Goal: Transaction & Acquisition: Obtain resource

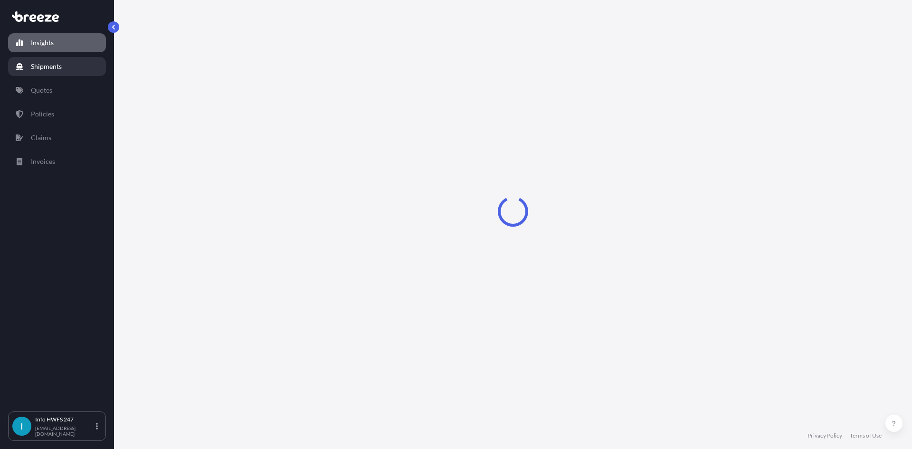
click at [76, 67] on link "Shipments" at bounding box center [57, 66] width 98 height 19
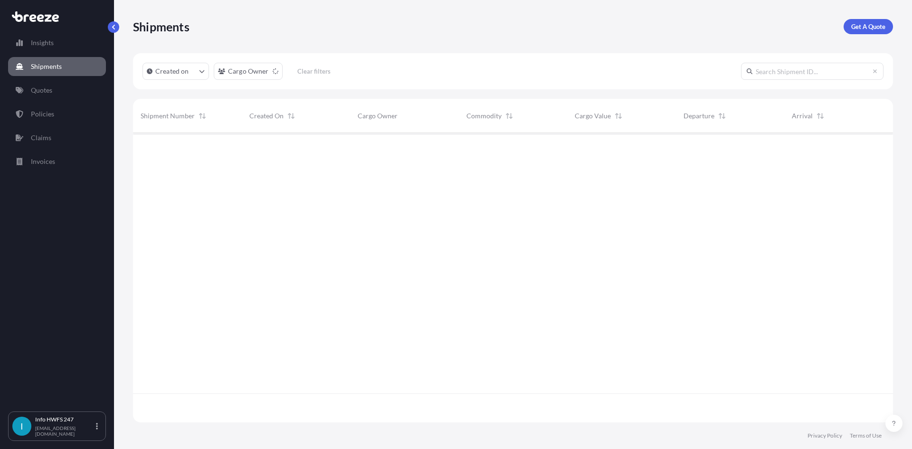
scroll to position [316, 753]
click at [867, 33] on link "Get A Quote" at bounding box center [867, 26] width 49 height 15
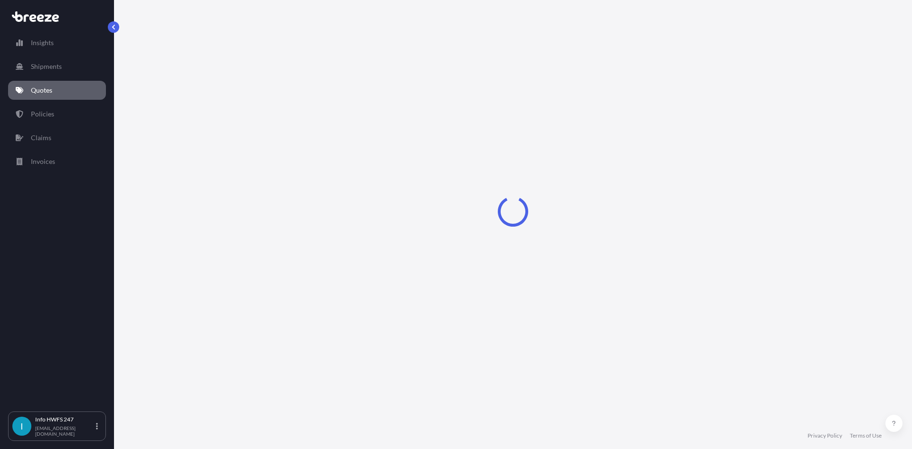
select select "Air"
select select "1"
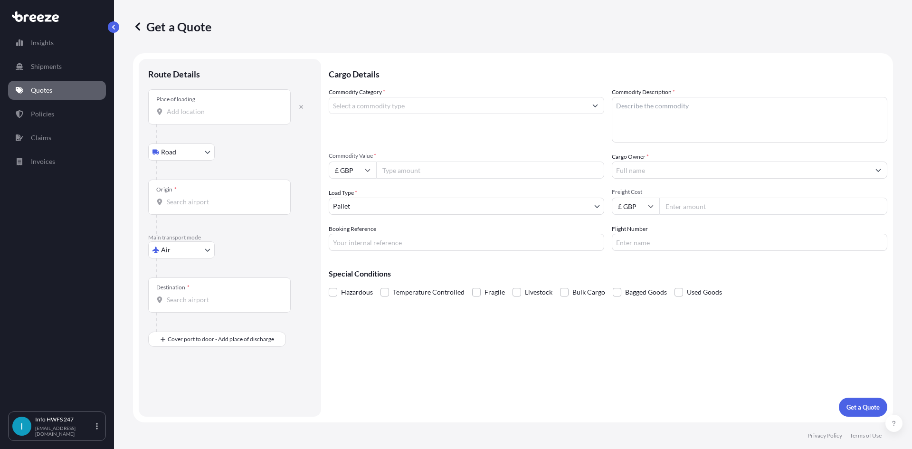
click at [190, 116] on div "Place of loading" at bounding box center [219, 106] width 142 height 35
click at [190, 116] on input "Place of loading" at bounding box center [223, 111] width 112 height 9
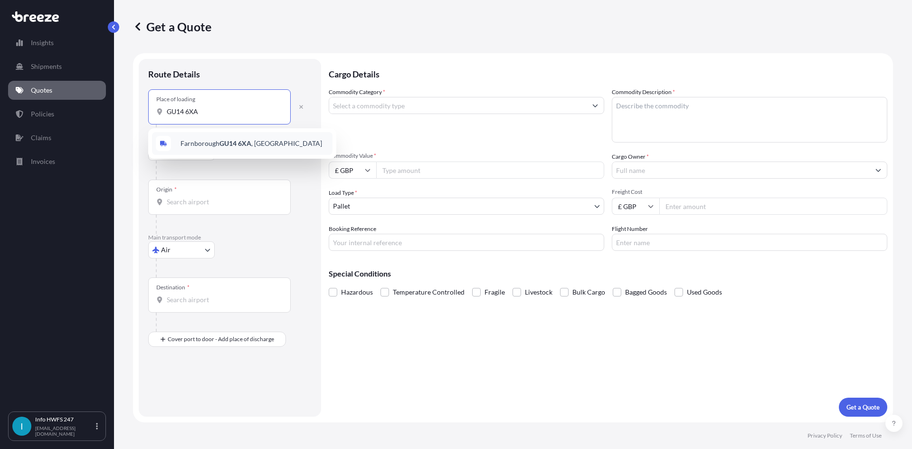
click at [214, 140] on span "Farnborough GU14 6XA , [GEOGRAPHIC_DATA]" at bounding box center [251, 143] width 142 height 9
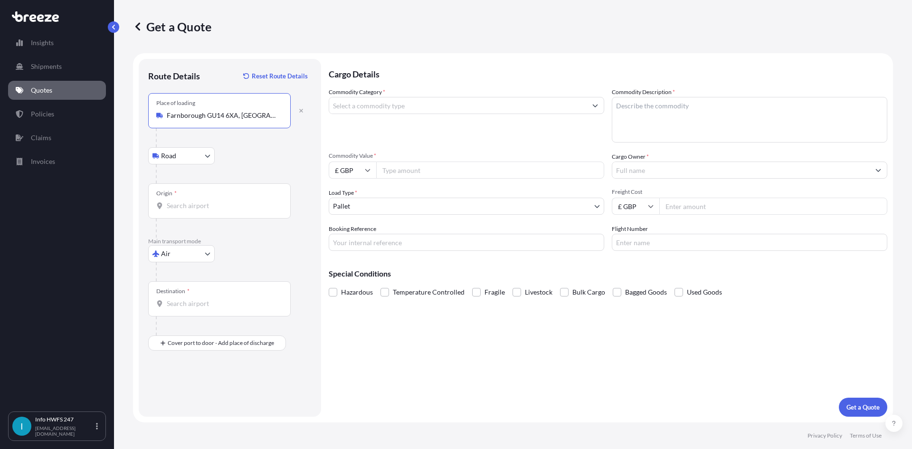
type input "Farnborough GU14 6XA, [GEOGRAPHIC_DATA]"
click at [182, 206] on input "Origin *" at bounding box center [223, 205] width 112 height 9
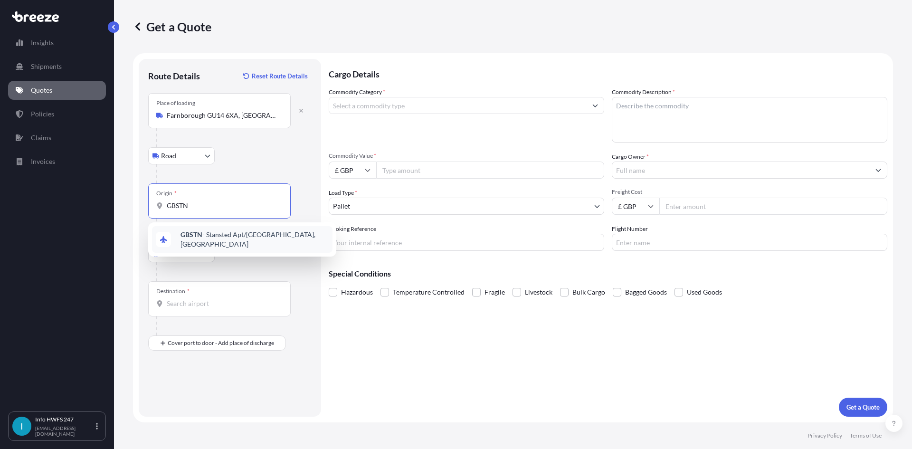
click at [196, 236] on b "GBSTN" at bounding box center [191, 234] width 22 height 8
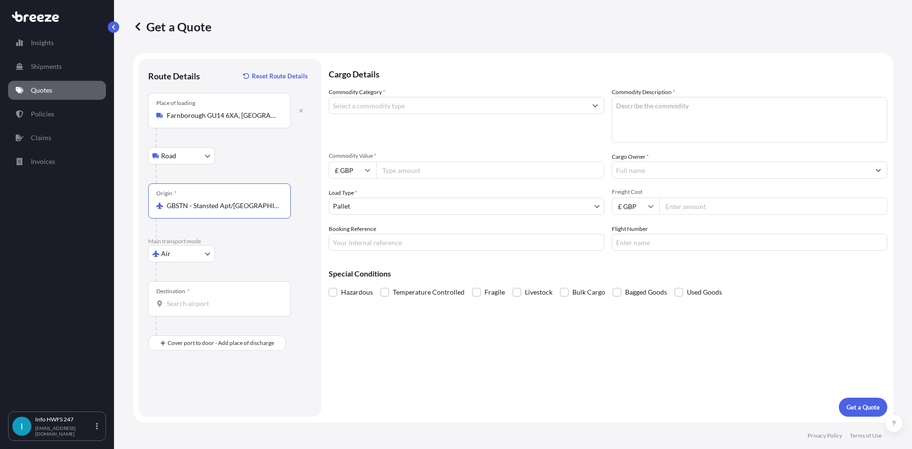
type input "GBSTN - Stansted Apt/[GEOGRAPHIC_DATA], [GEOGRAPHIC_DATA]"
click at [174, 304] on input "Destination *" at bounding box center [223, 303] width 112 height 9
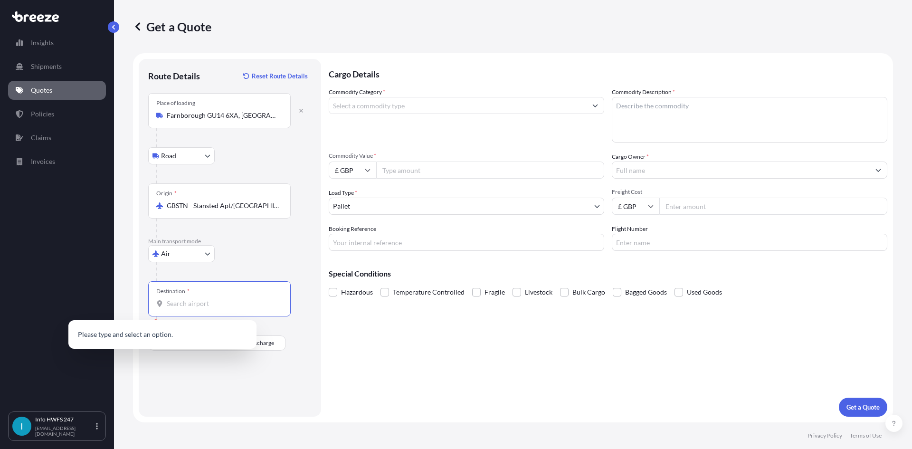
click at [199, 303] on input "Destination * Please select a destination" at bounding box center [223, 303] width 112 height 9
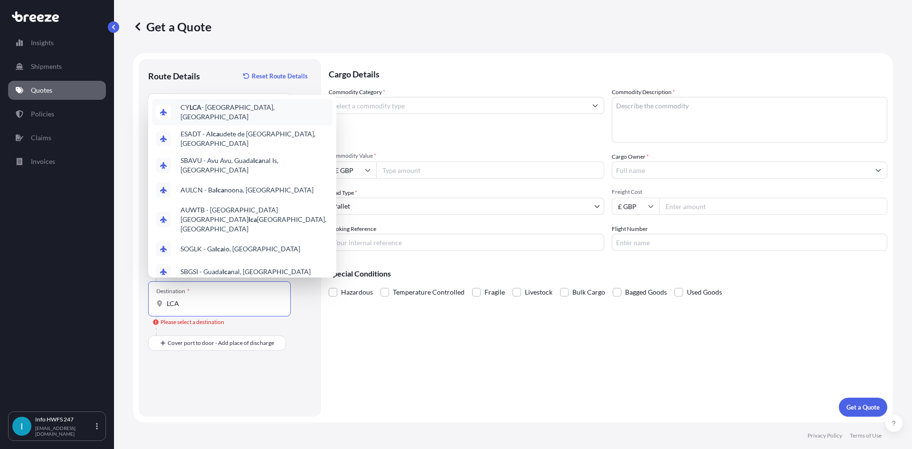
click at [217, 113] on span "CY LCA - Larnaca, [GEOGRAPHIC_DATA]" at bounding box center [254, 112] width 148 height 19
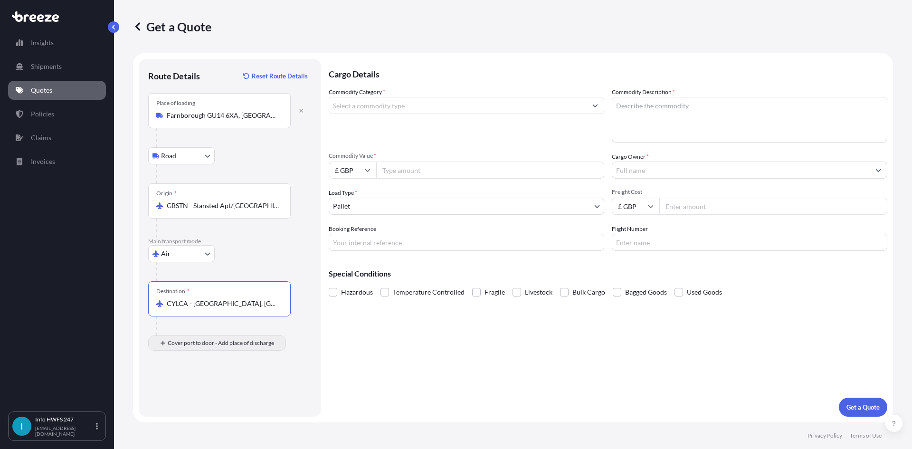
type input "CYLCA - [GEOGRAPHIC_DATA], [GEOGRAPHIC_DATA]"
click at [177, 395] on input "Place of Discharge" at bounding box center [223, 393] width 112 height 9
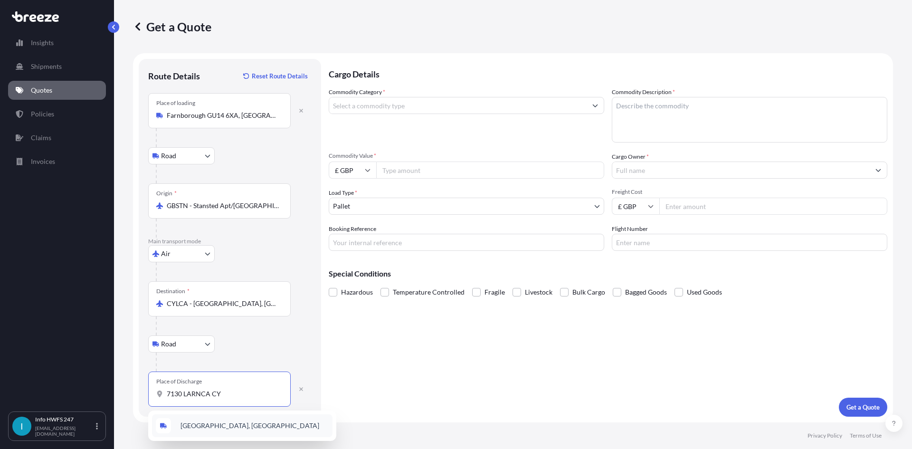
click at [233, 430] on div "[GEOGRAPHIC_DATA], [GEOGRAPHIC_DATA]" at bounding box center [242, 425] width 180 height 23
type input "[GEOGRAPHIC_DATA], [GEOGRAPHIC_DATA]"
click at [388, 104] on input "Commodity Category *" at bounding box center [457, 105] width 257 height 17
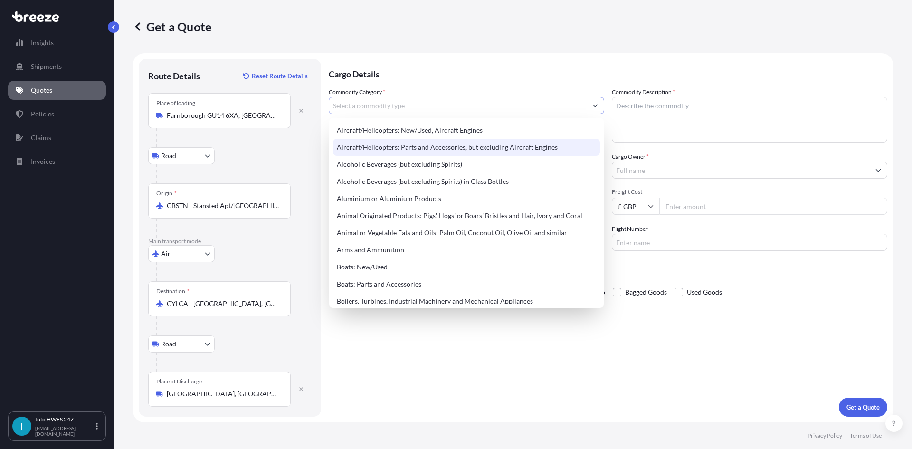
click at [400, 145] on div "Aircraft/Helicopters: Parts and Accessories, but excluding Aircraft Engines" at bounding box center [466, 147] width 267 height 17
type input "Aircraft/Helicopters: Parts and Accessories, but excluding Aircraft Engines"
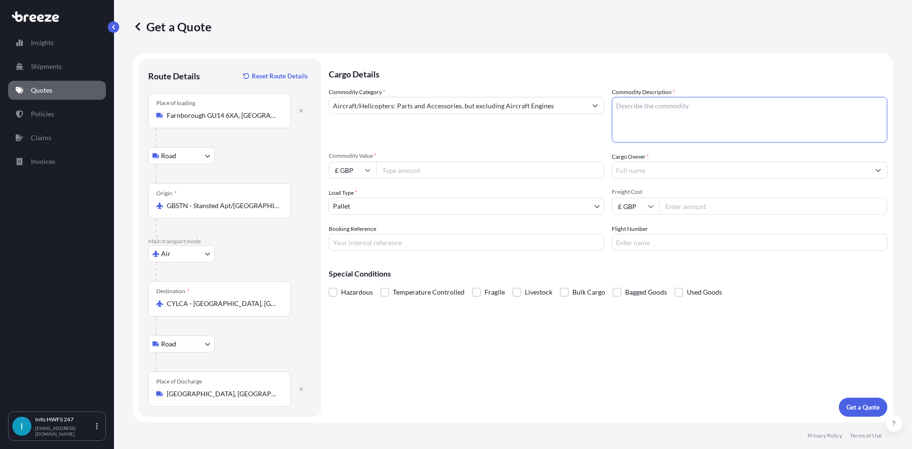
click at [696, 112] on textarea "Commodity Description *" at bounding box center [749, 120] width 275 height 46
type textarea "CIVIL AIRCRAFT PART - MOVING MAP EQIPMENT MODULE"
click at [348, 168] on input "£ GBP" at bounding box center [352, 169] width 47 height 17
click at [351, 235] on div "$ USD" at bounding box center [352, 236] width 40 height 18
type input "$ USD"
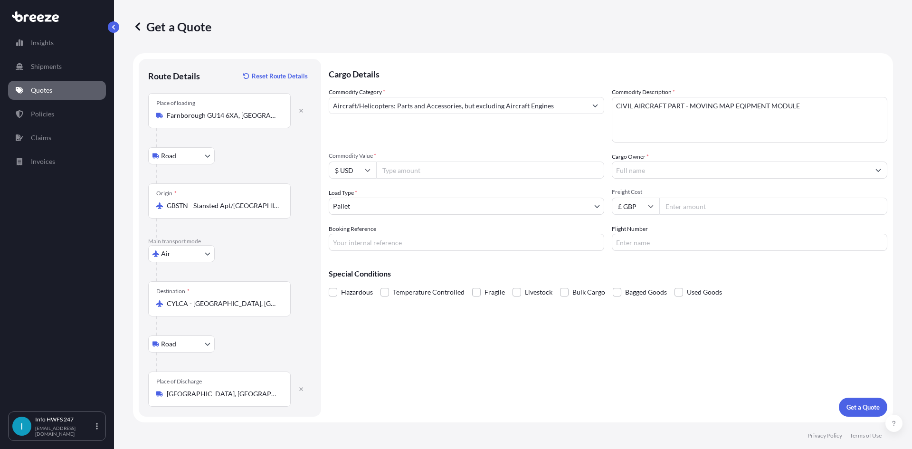
click at [404, 168] on input "Commodity Value *" at bounding box center [490, 169] width 228 height 17
type input "26010.24"
click at [634, 173] on input "Cargo Owner *" at bounding box center [740, 169] width 257 height 17
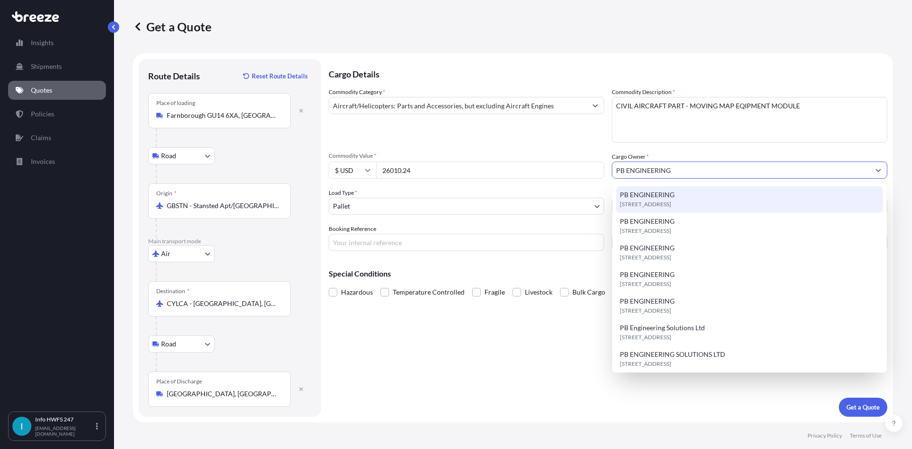
click at [665, 197] on span "PB ENGINEERING" at bounding box center [647, 194] width 55 height 9
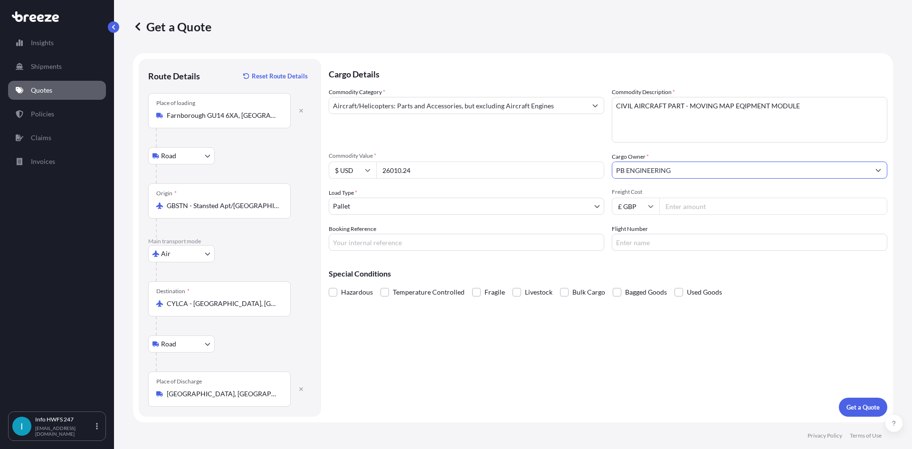
type input "PB ENGINEERING"
click at [368, 205] on body "15 options available. 3 options available. 0 options available. 7 options avail…" at bounding box center [456, 224] width 912 height 449
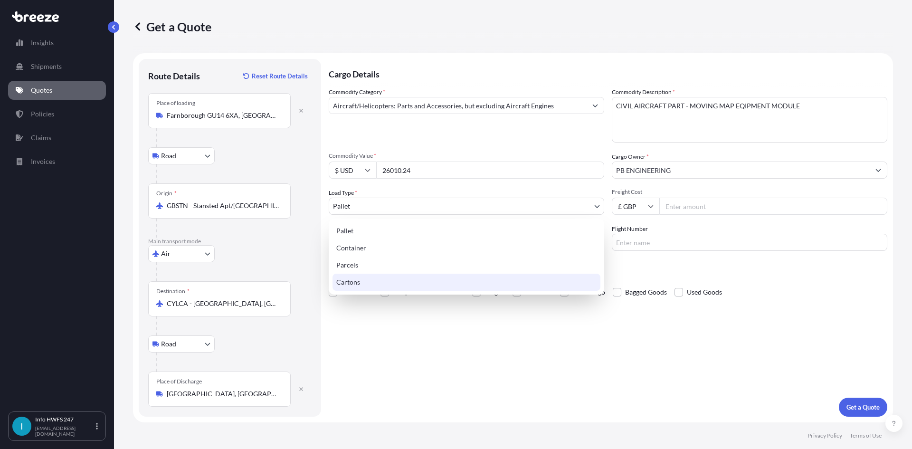
click at [370, 280] on div "Cartons" at bounding box center [466, 282] width 268 height 17
select select "4"
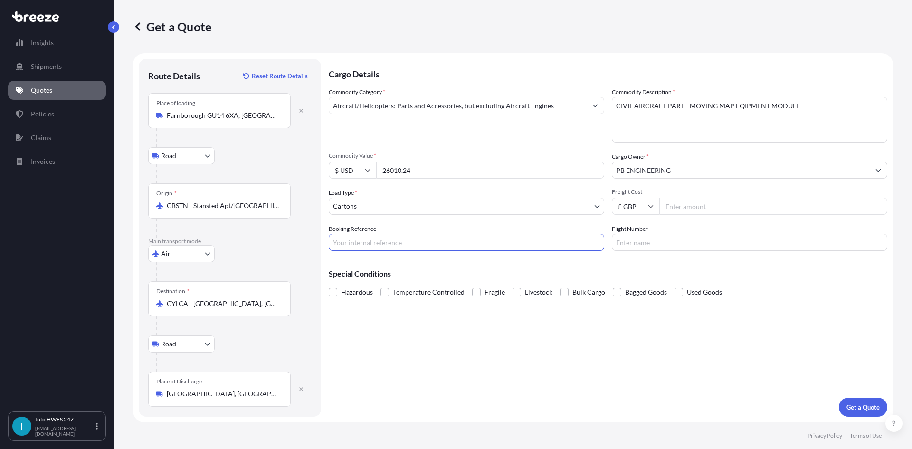
click at [365, 245] on input "Booking Reference" at bounding box center [466, 242] width 275 height 17
type input "HE165459"
click at [856, 407] on p "Get a Quote" at bounding box center [862, 406] width 33 height 9
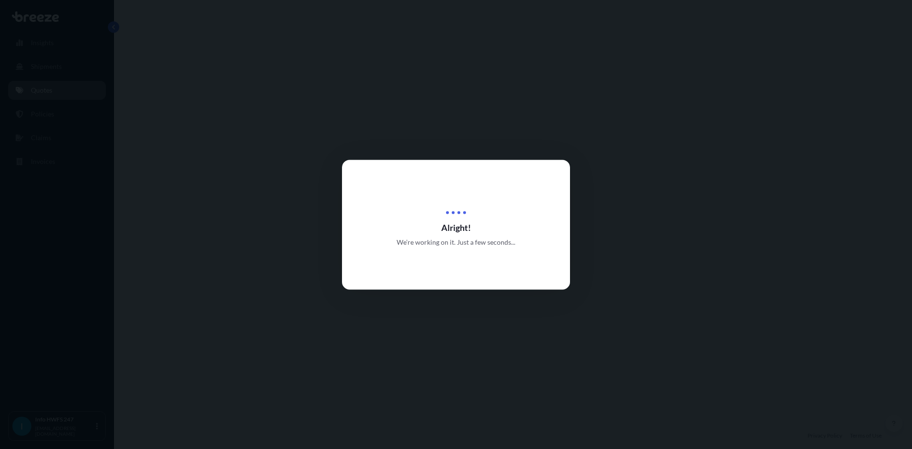
select select "Road"
select select "Air"
select select "Road"
select select "4"
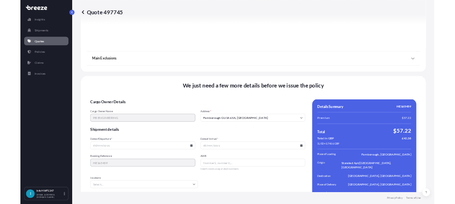
scroll to position [1238, 0]
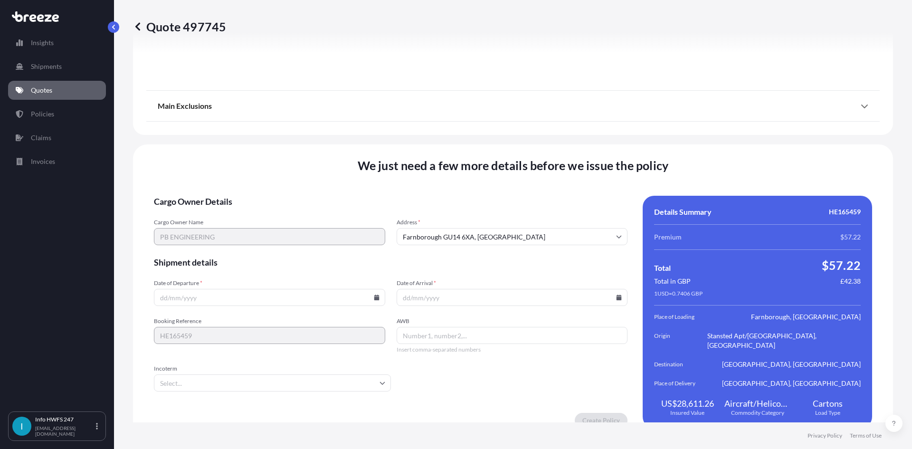
click at [265, 290] on input "Date of Departure *" at bounding box center [269, 297] width 231 height 17
click at [374, 294] on icon at bounding box center [377, 297] width 6 height 6
click at [267, 239] on button "28" at bounding box center [268, 239] width 15 height 15
type input "[DATE]"
click at [616, 294] on icon at bounding box center [618, 297] width 5 height 6
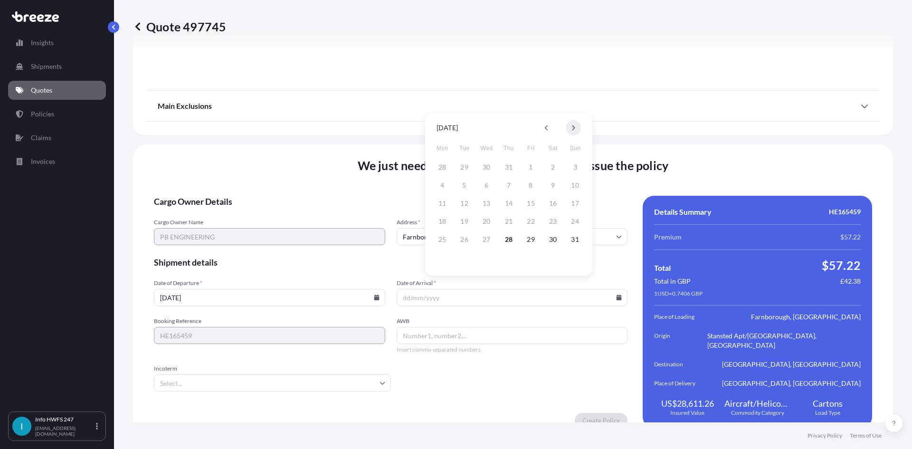
click at [576, 123] on button at bounding box center [573, 127] width 15 height 15
click at [548, 132] on button at bounding box center [546, 127] width 15 height 15
click at [572, 129] on icon at bounding box center [573, 128] width 4 height 6
click at [508, 164] on button "4" at bounding box center [508, 167] width 15 height 15
type input "[DATE]"
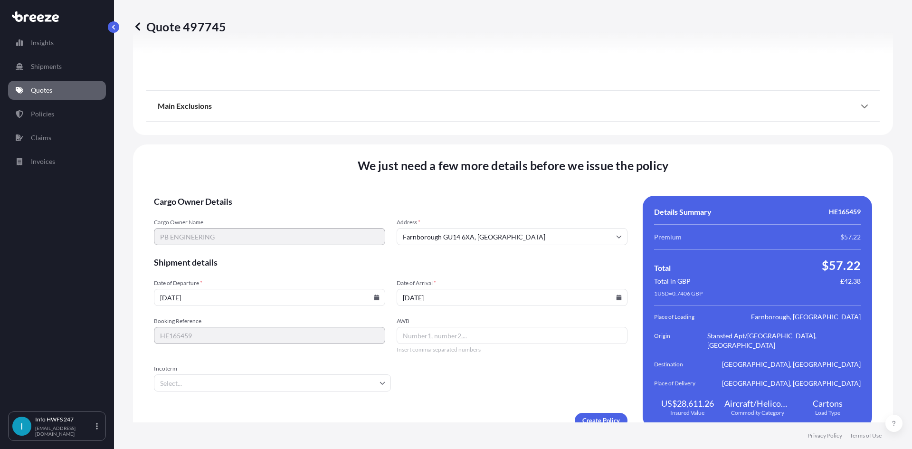
click at [431, 327] on input "AWB" at bounding box center [512, 335] width 231 height 17
paste input "3891442575"
type input "3891442575"
click at [372, 374] on input "Incoterm" at bounding box center [272, 382] width 237 height 17
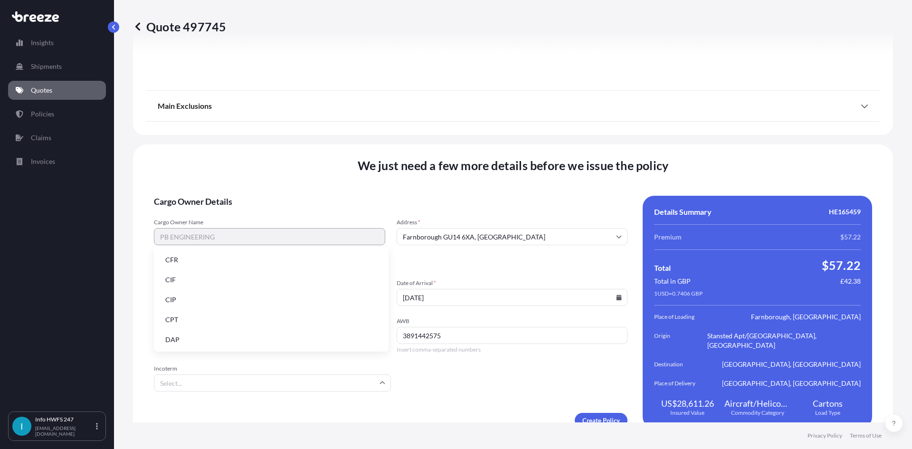
click at [187, 340] on li "DAP" at bounding box center [271, 340] width 227 height 18
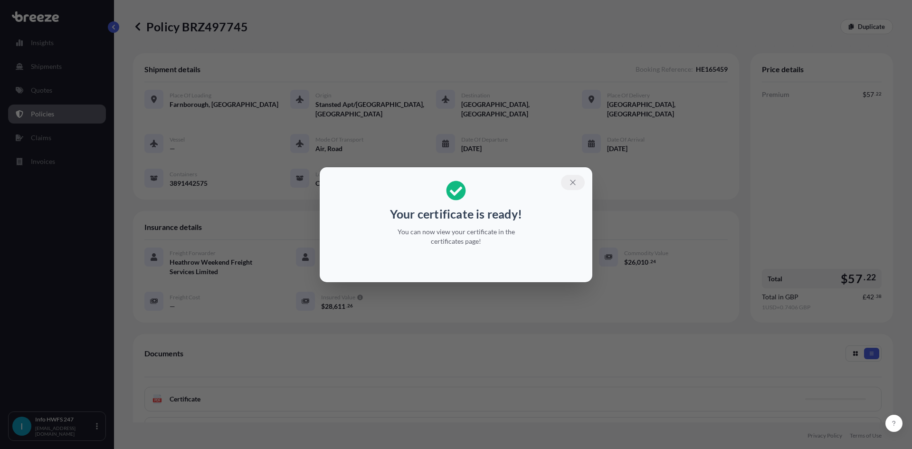
click at [576, 181] on icon "button" at bounding box center [573, 182] width 9 height 9
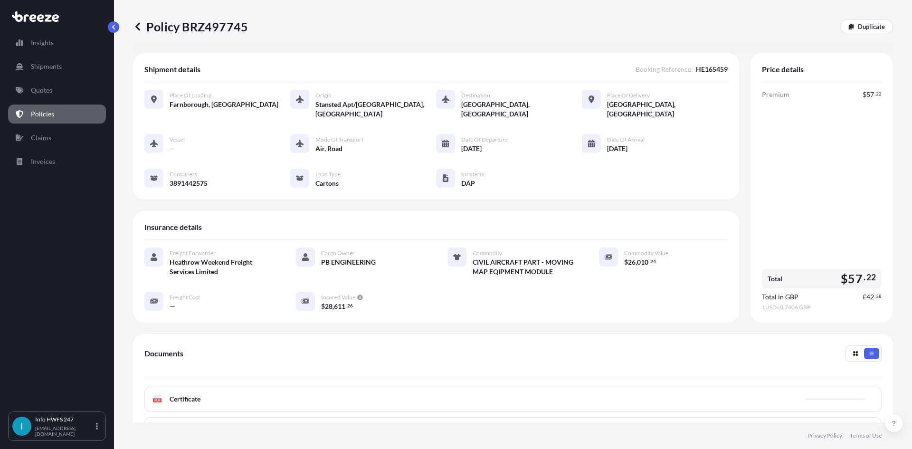
click at [607, 387] on div "PDF Certificate" at bounding box center [512, 399] width 737 height 25
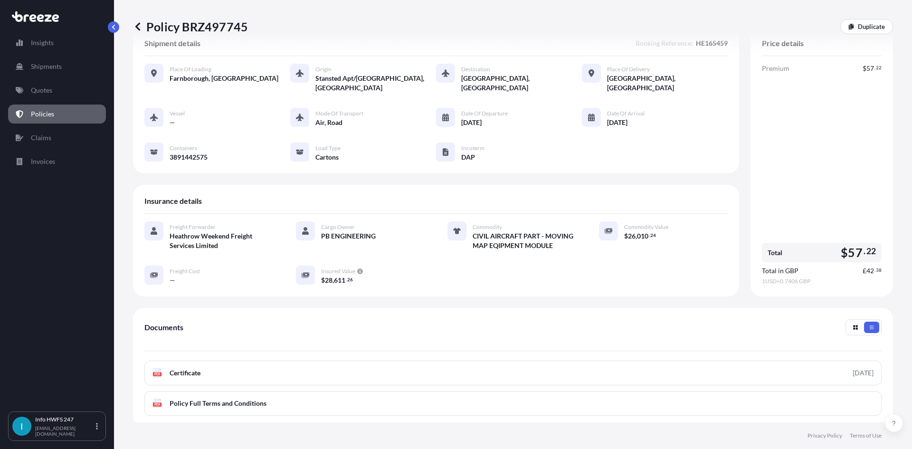
scroll to position [47, 0]
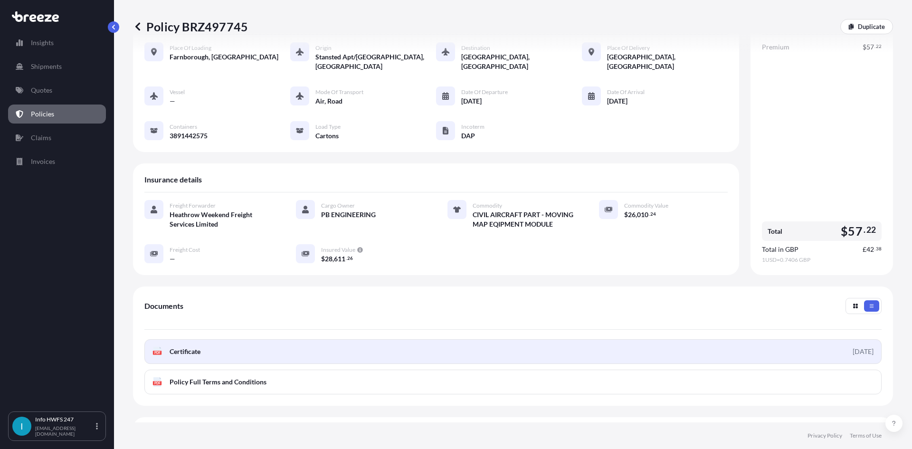
click at [712, 339] on link "PDF Certificate [DATE]" at bounding box center [512, 351] width 737 height 25
